Goal: Navigation & Orientation: Find specific page/section

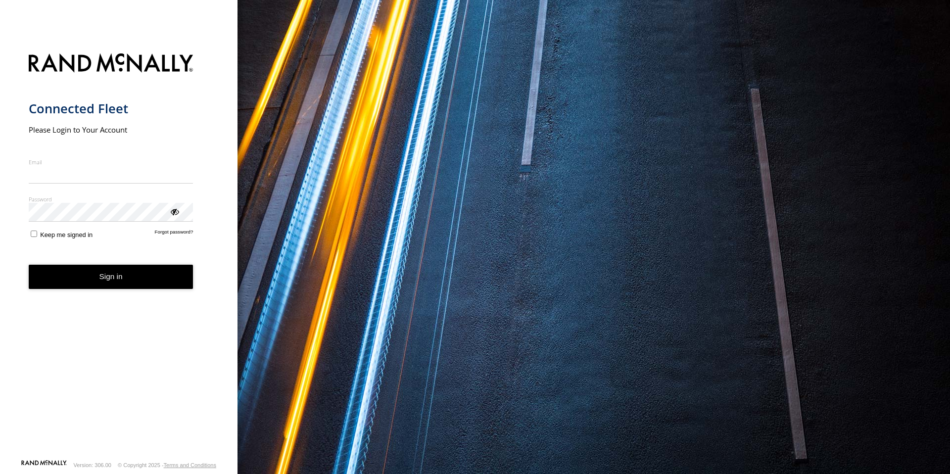
click at [82, 181] on input "Email" at bounding box center [111, 175] width 165 height 18
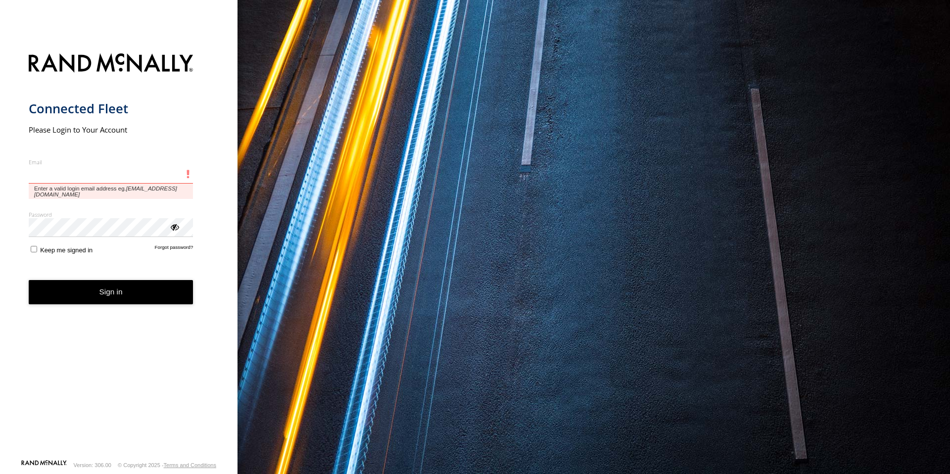
type input "**********"
click at [29, 280] on button "Sign in" at bounding box center [111, 292] width 165 height 24
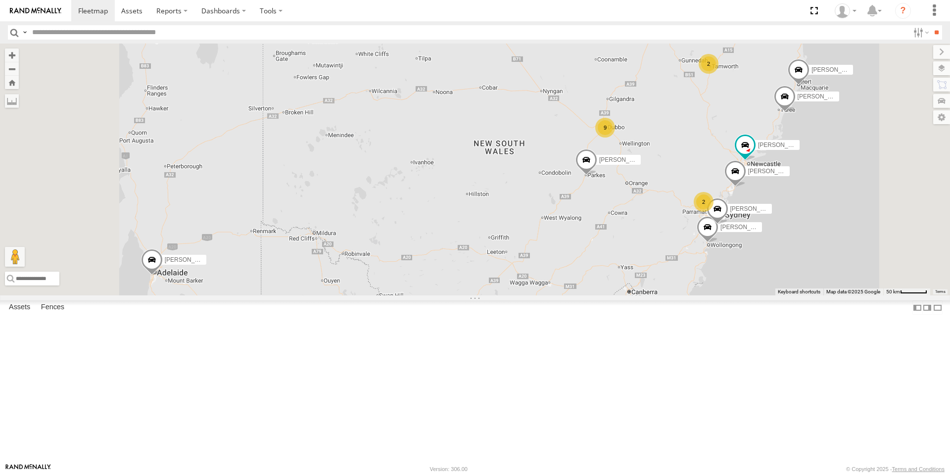
click at [615, 138] on div "9" at bounding box center [605, 128] width 20 height 20
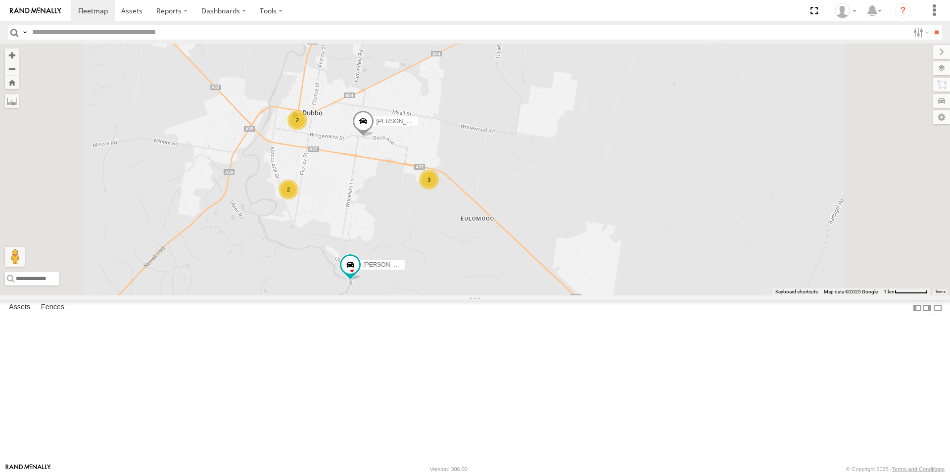
click at [439, 190] on div "3" at bounding box center [429, 180] width 20 height 20
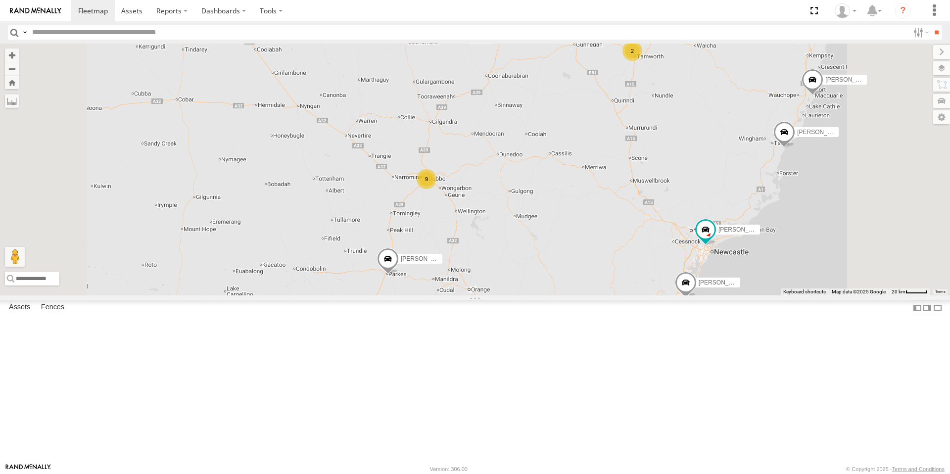
click at [642, 61] on div "2" at bounding box center [633, 51] width 20 height 20
